Goal: Information Seeking & Learning: Compare options

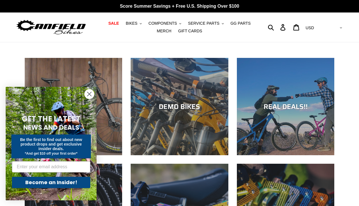
click at [89, 93] on circle "Close dialog" at bounding box center [89, 93] width 9 height 9
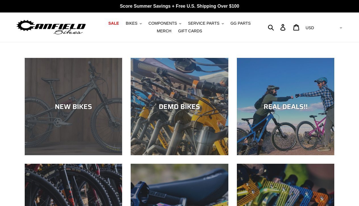
click at [74, 104] on div "NEW BIKES" at bounding box center [73, 106] width 97 height 8
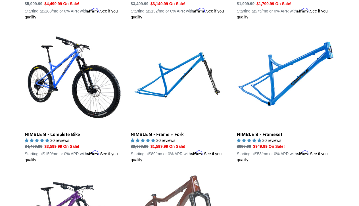
scroll to position [838, 0]
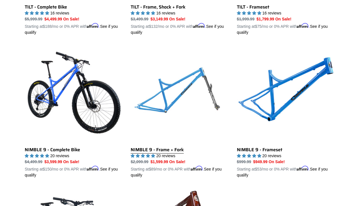
click at [156, 86] on link "NIMBLE 9 - Frame + Fork" at bounding box center [179, 111] width 97 height 133
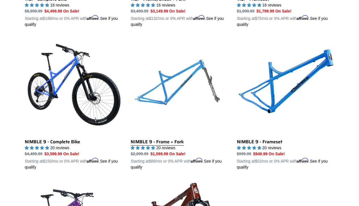
scroll to position [855, 0]
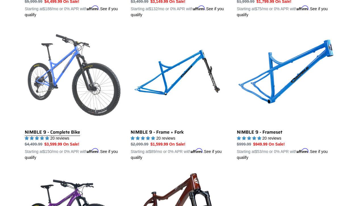
click at [89, 90] on link "NIMBLE 9 - Complete Bike" at bounding box center [73, 94] width 97 height 133
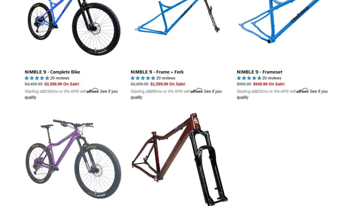
scroll to position [919, 0]
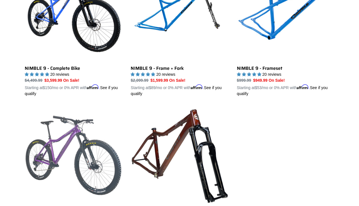
click at [100, 152] on link "YELLI SCREAMY - Complete Bike" at bounding box center [73, 173] width 97 height 133
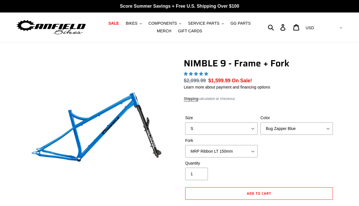
select select "highest-rating"
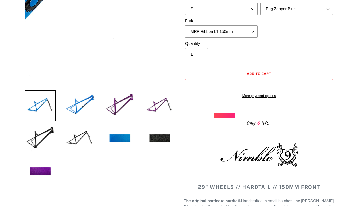
scroll to position [129, 0]
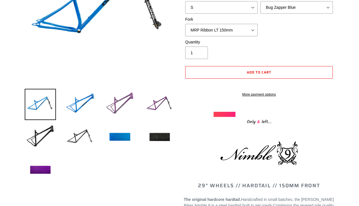
click at [120, 102] on img at bounding box center [119, 104] width 31 height 31
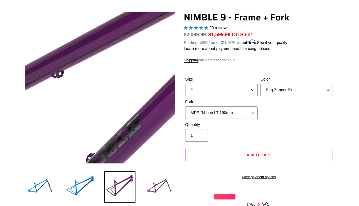
scroll to position [49, 0]
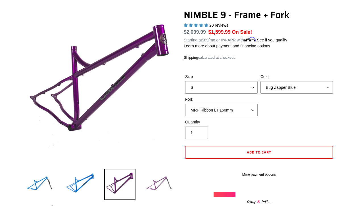
click at [156, 182] on img at bounding box center [159, 184] width 31 height 31
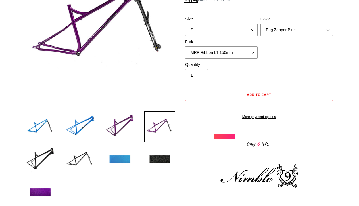
scroll to position [106, 0]
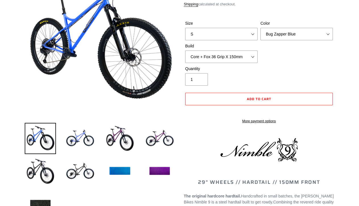
select select "highest-rating"
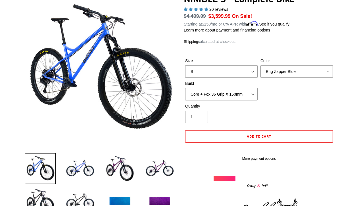
scroll to position [60, 0]
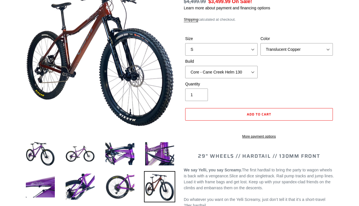
select select "highest-rating"
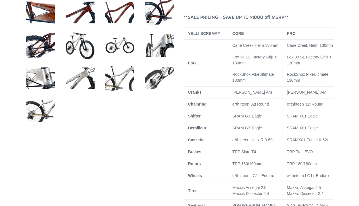
scroll to position [311, 0]
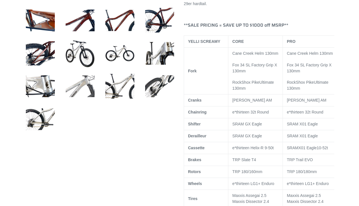
click at [81, 88] on img at bounding box center [79, 86] width 31 height 31
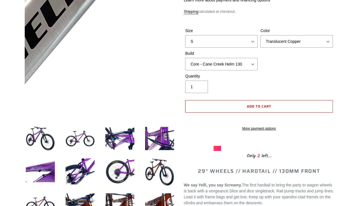
scroll to position [89, 0]
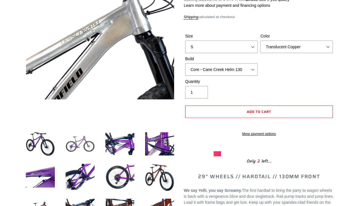
click at [80, 138] on img at bounding box center [79, 143] width 31 height 31
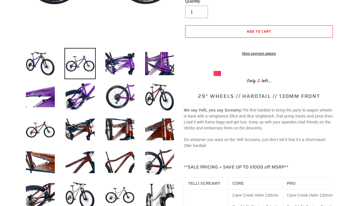
scroll to position [179, 0]
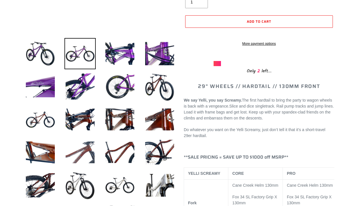
click at [81, 154] on img at bounding box center [79, 152] width 31 height 31
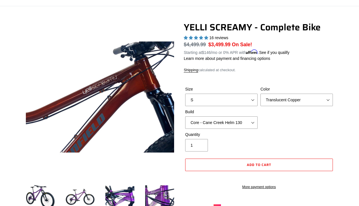
scroll to position [35, 0]
